Goal: Information Seeking & Learning: Compare options

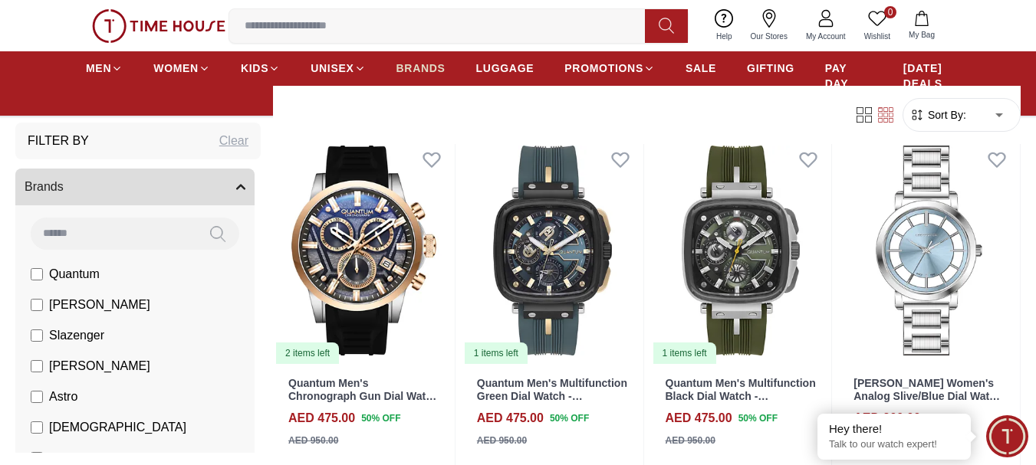
click at [399, 67] on span "BRANDS" at bounding box center [420, 68] width 49 height 15
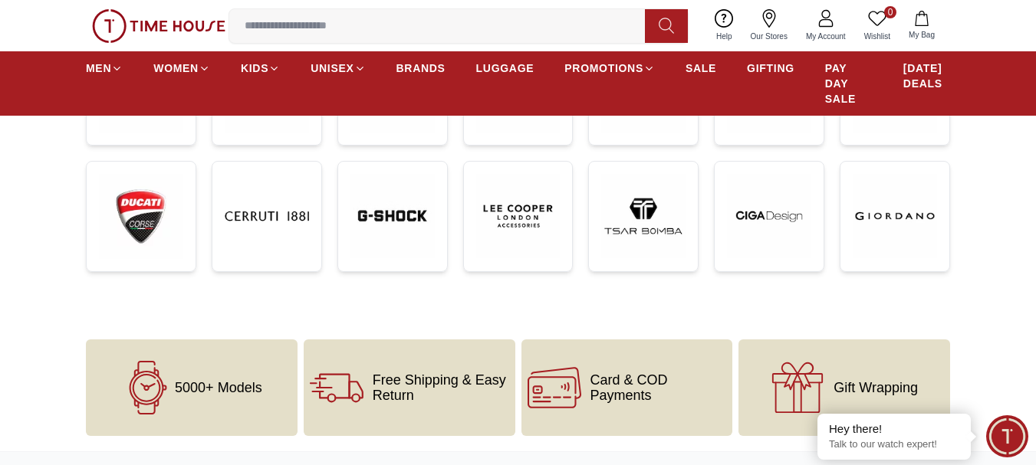
scroll to position [460, 0]
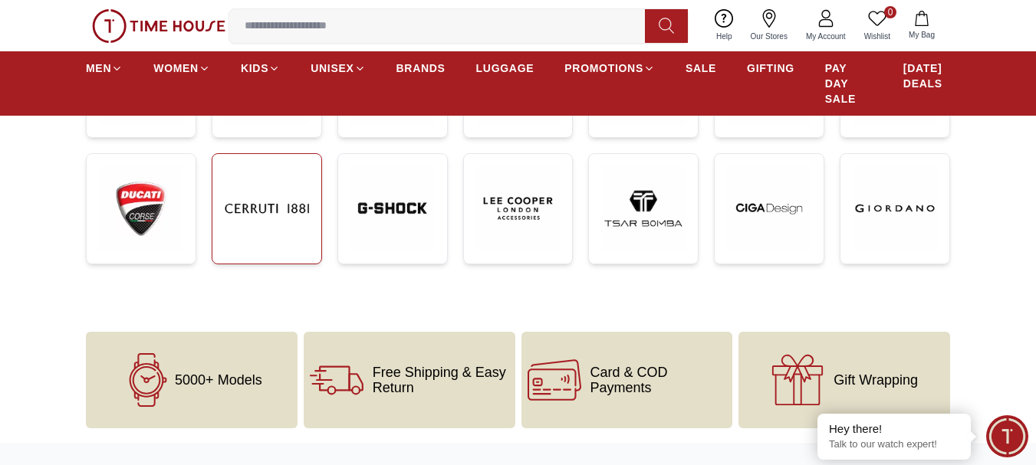
click at [296, 192] on img at bounding box center [267, 208] width 84 height 84
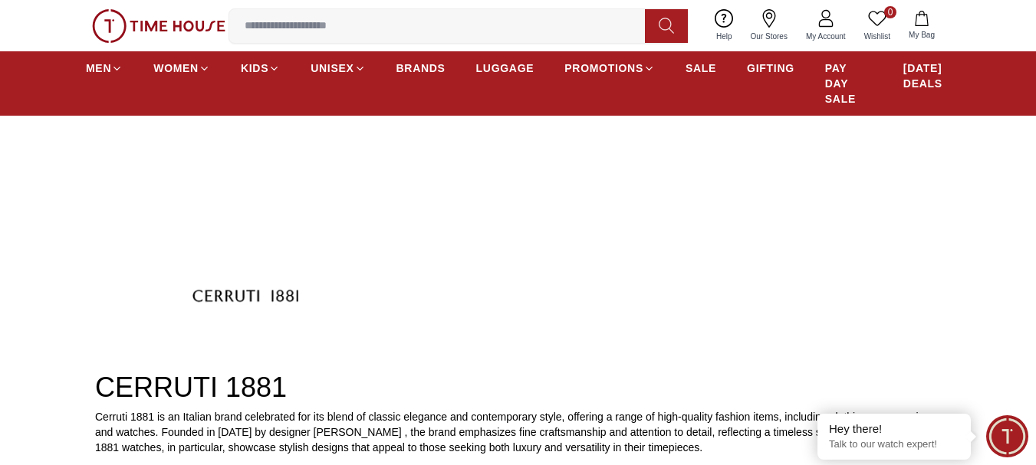
scroll to position [230, 0]
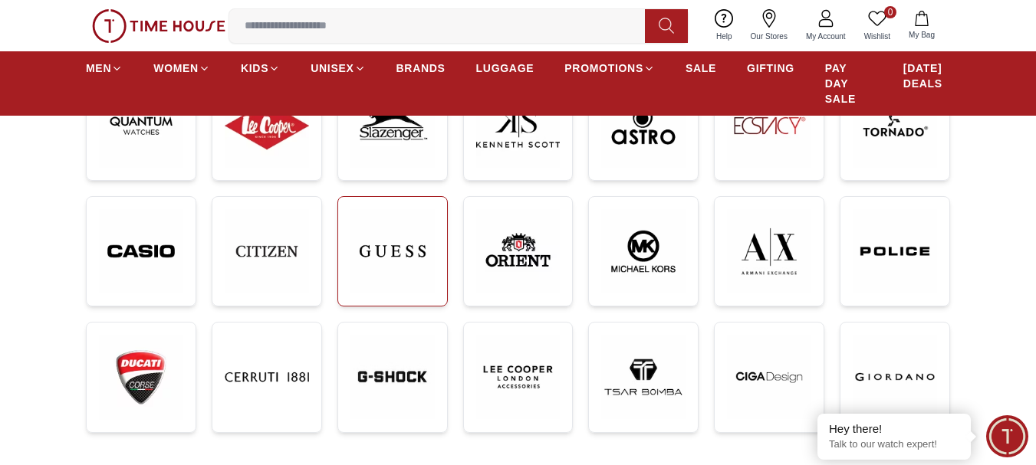
scroll to position [307, 0]
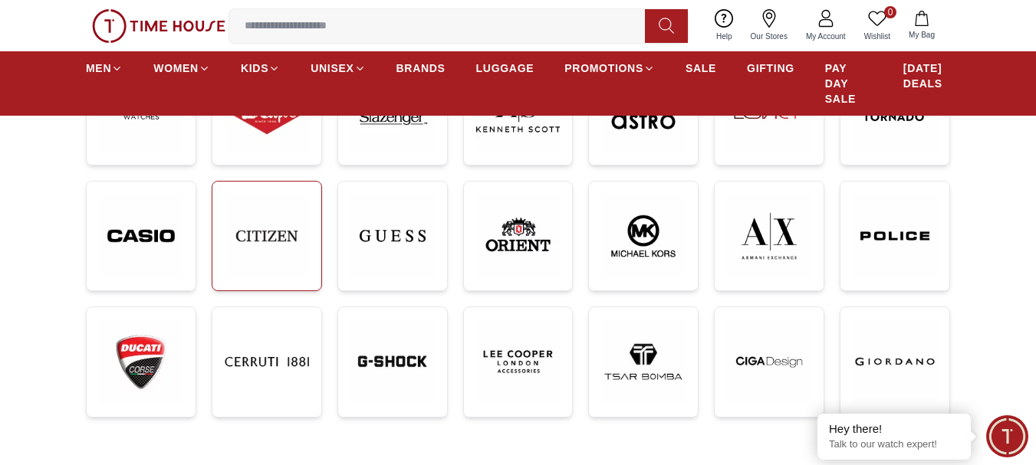
click at [306, 238] on img at bounding box center [267, 236] width 84 height 84
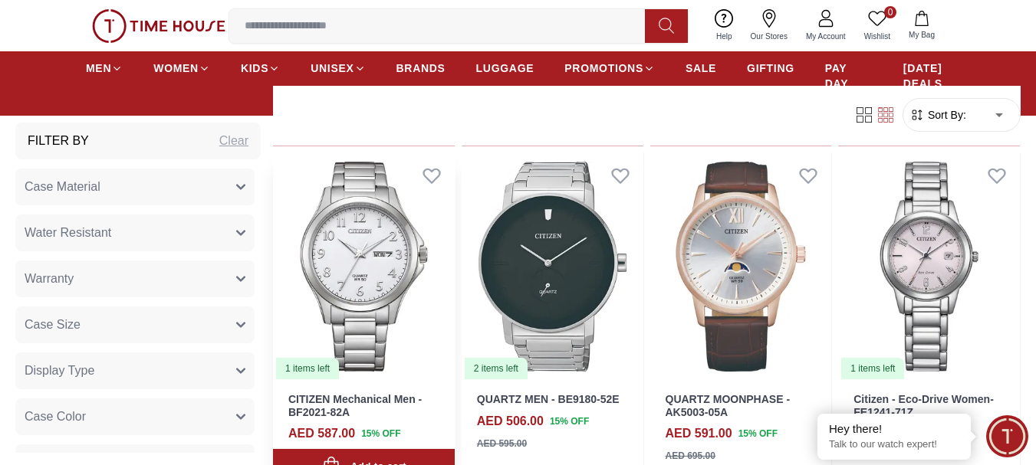
scroll to position [1303, 0]
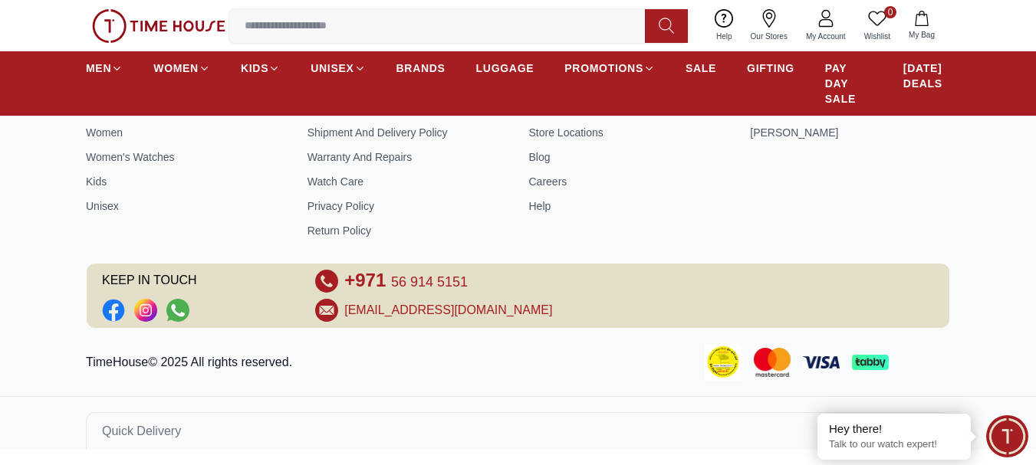
scroll to position [307, 0]
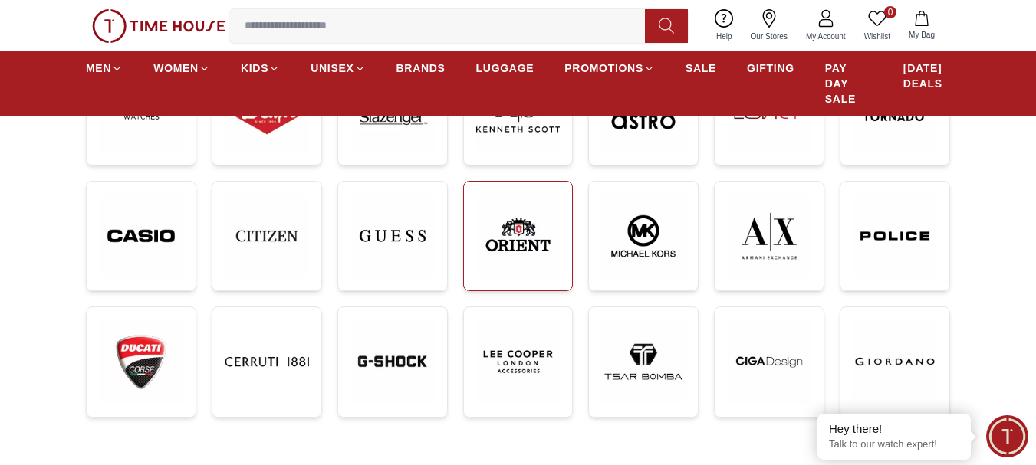
click at [499, 245] on img at bounding box center [518, 236] width 84 height 85
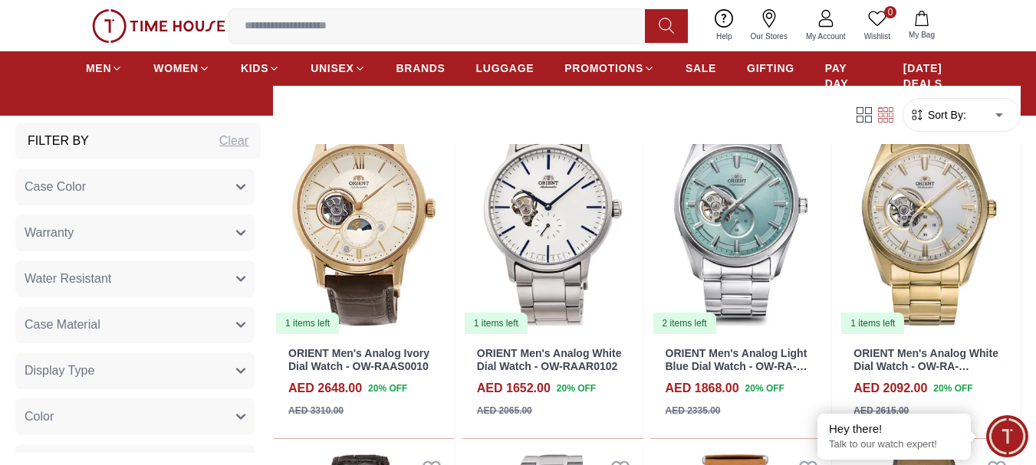
scroll to position [1686, 0]
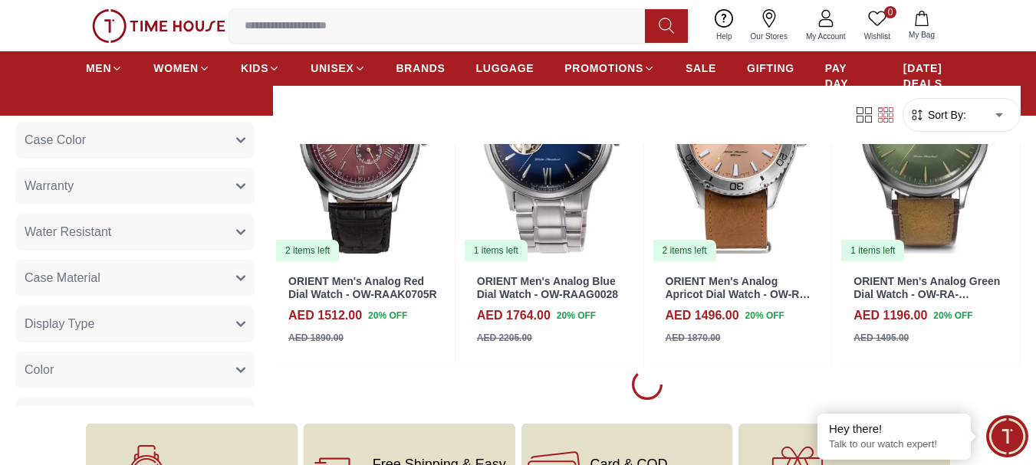
scroll to position [2223, 0]
